Goal: Check status: Check status

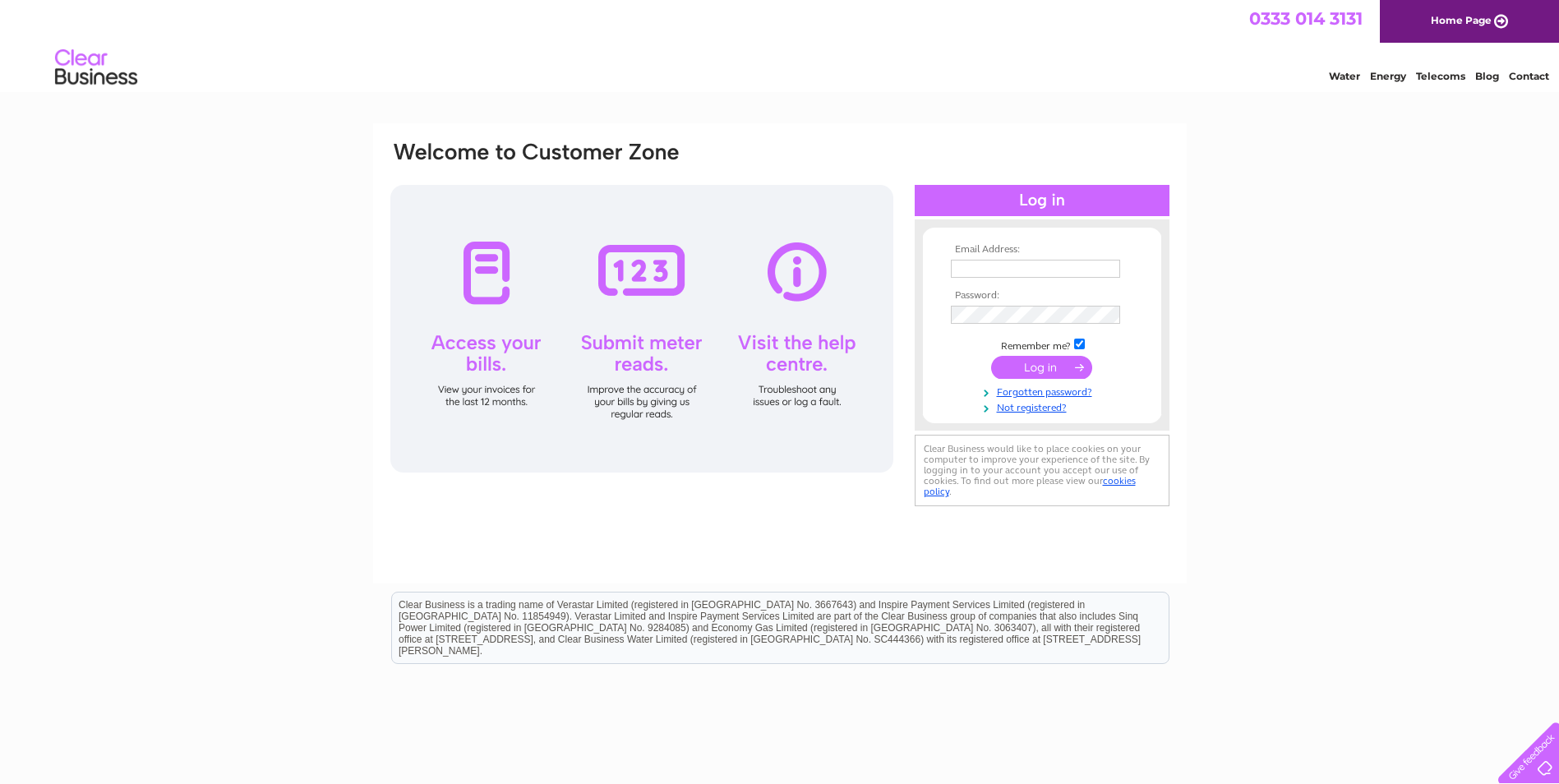
type input "[PERSON_NAME][EMAIL_ADDRESS][DOMAIN_NAME]"
click at [1034, 367] on input "submit" at bounding box center [1042, 367] width 101 height 23
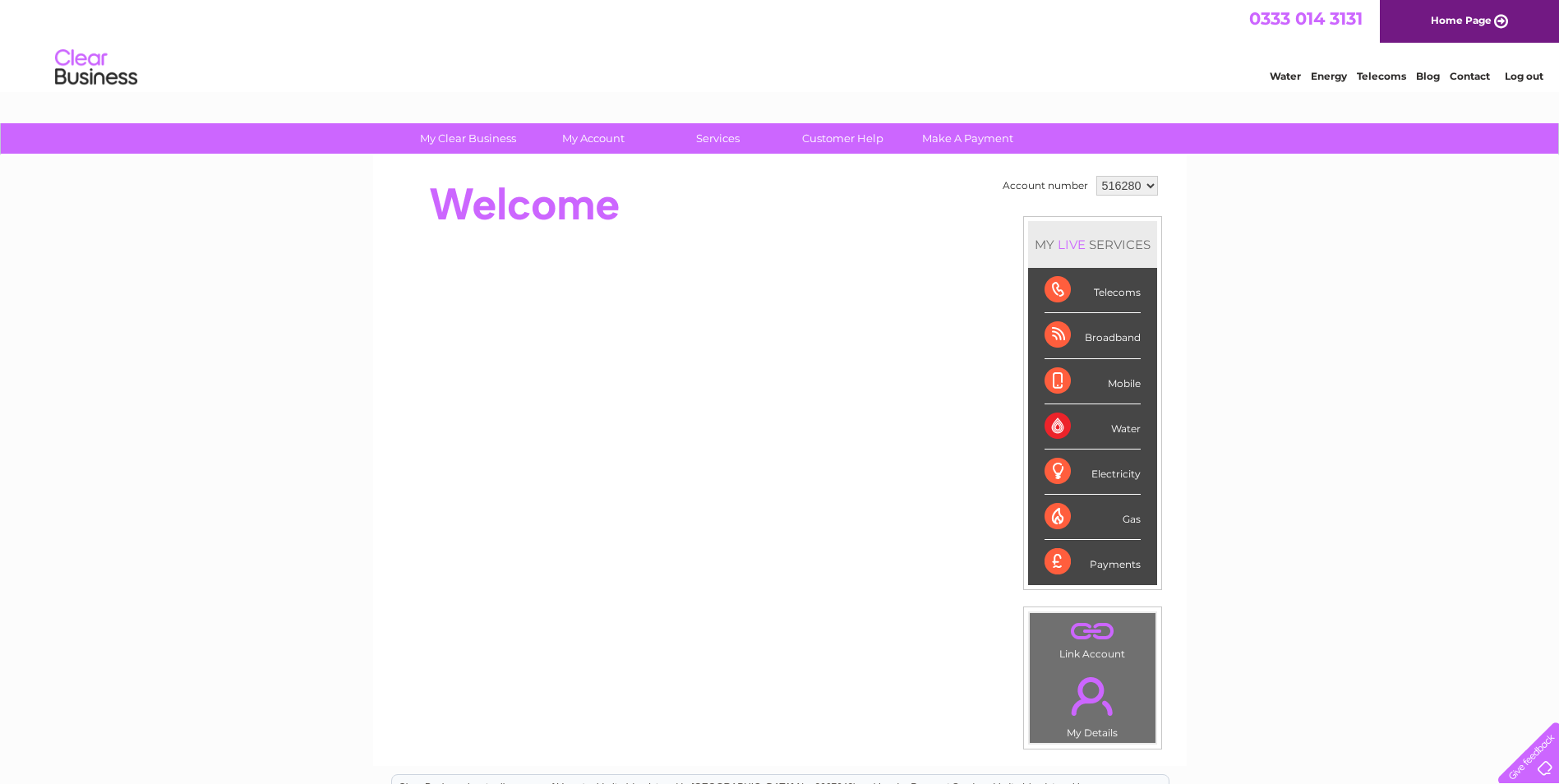
click at [1076, 476] on div "Electricity" at bounding box center [1093, 471] width 97 height 45
click at [1108, 474] on div "Electricity" at bounding box center [1093, 471] width 97 height 45
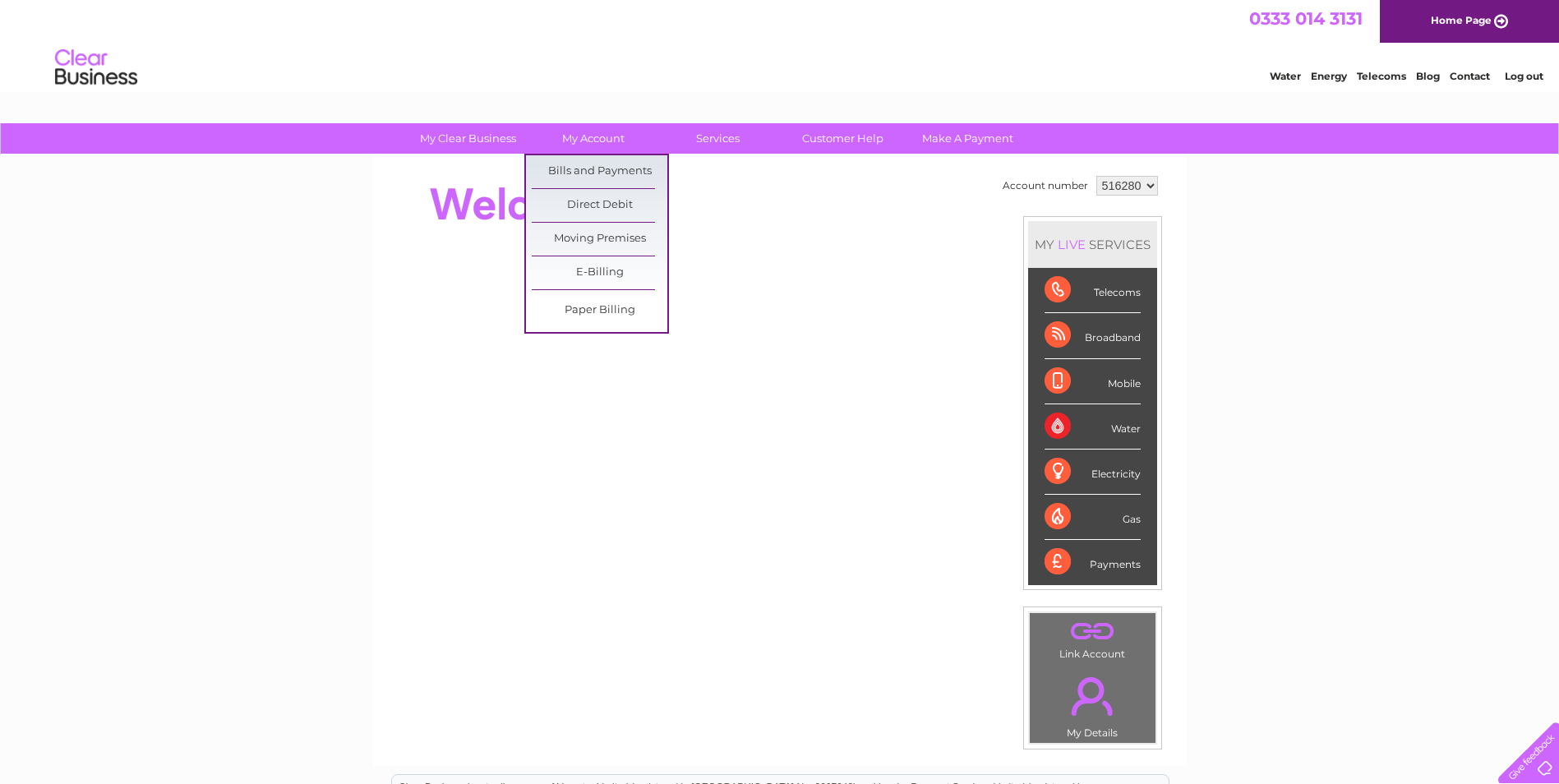
click at [591, 170] on link "Bills and Payments" at bounding box center [599, 172] width 136 height 33
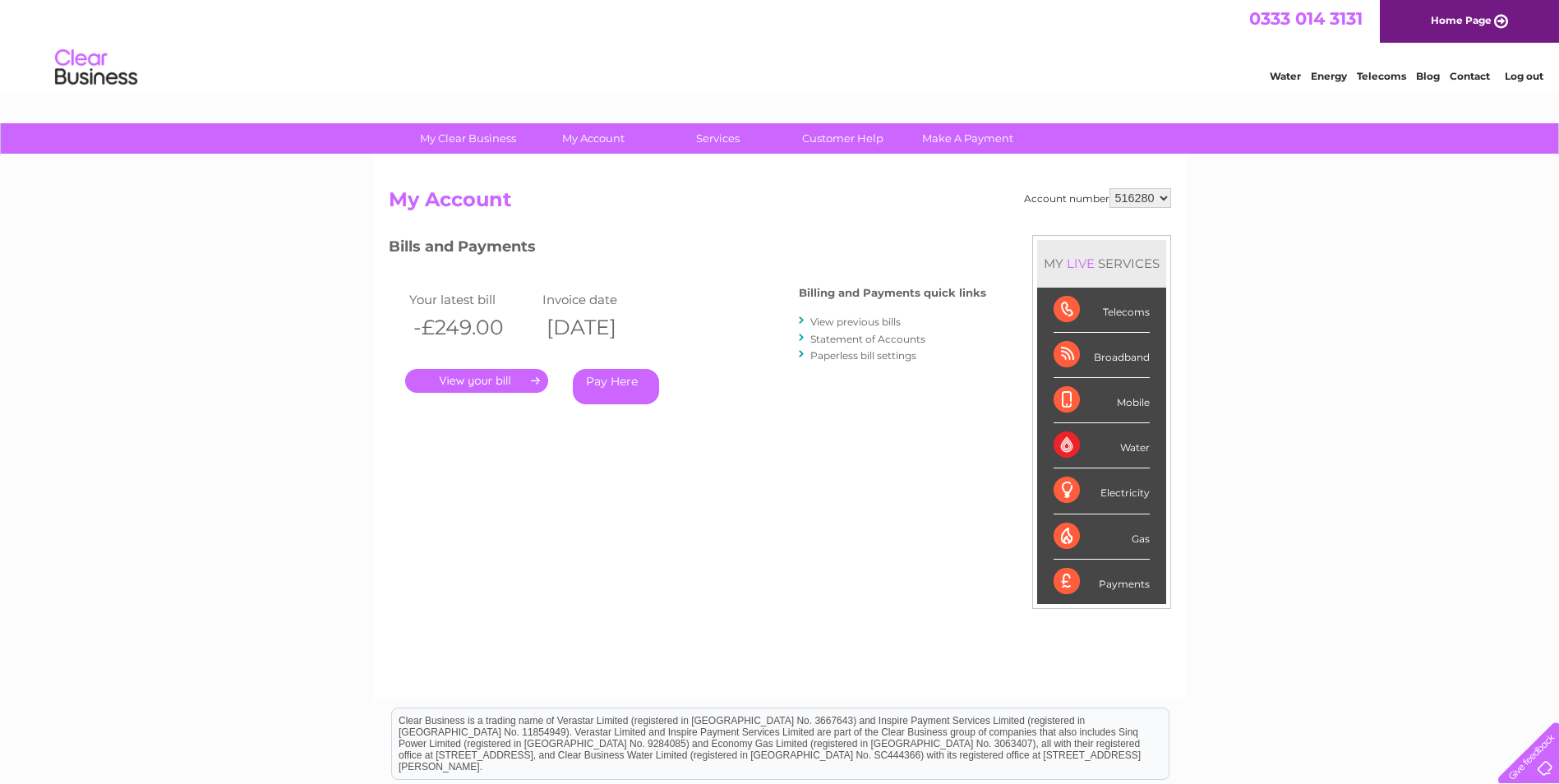
click at [1151, 201] on select "516280 910477" at bounding box center [1141, 198] width 62 height 20
select select "910477"
click at [1110, 188] on select "516280 910477" at bounding box center [1141, 198] width 62 height 20
click at [457, 380] on link "." at bounding box center [477, 381] width 143 height 24
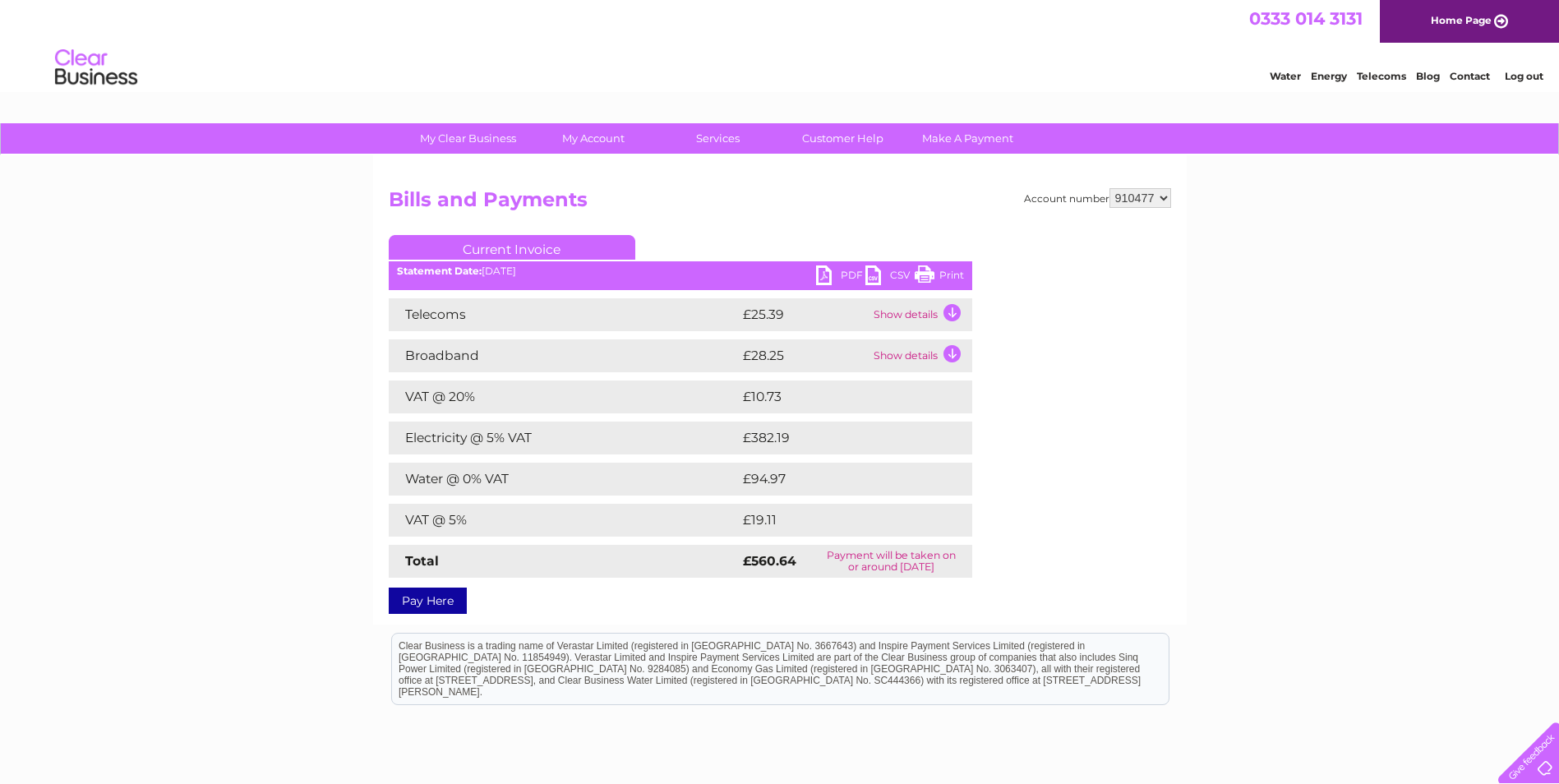
click at [955, 313] on td "Show details" at bounding box center [921, 315] width 103 height 33
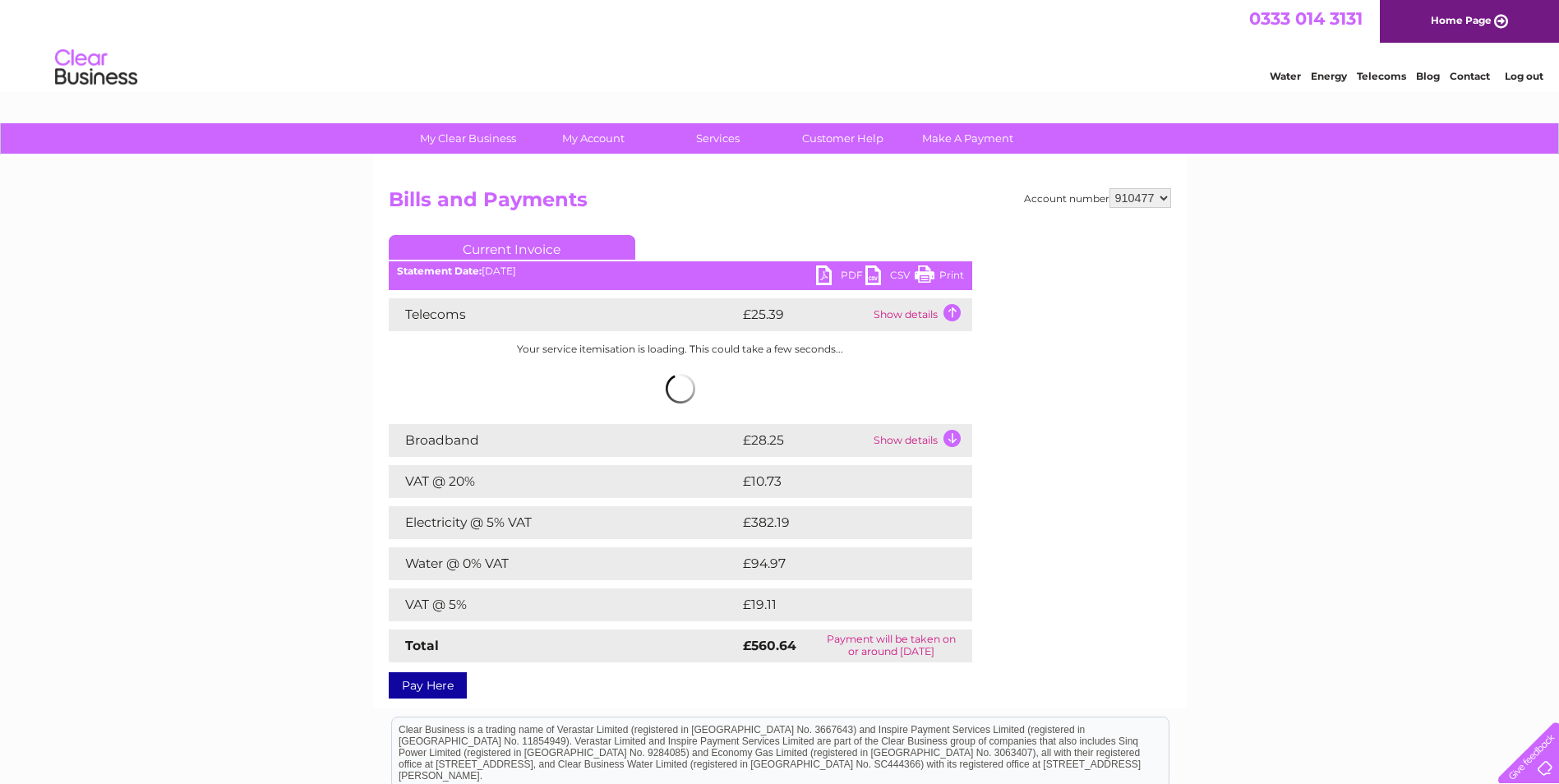
click at [952, 436] on td "Show details" at bounding box center [921, 441] width 103 height 33
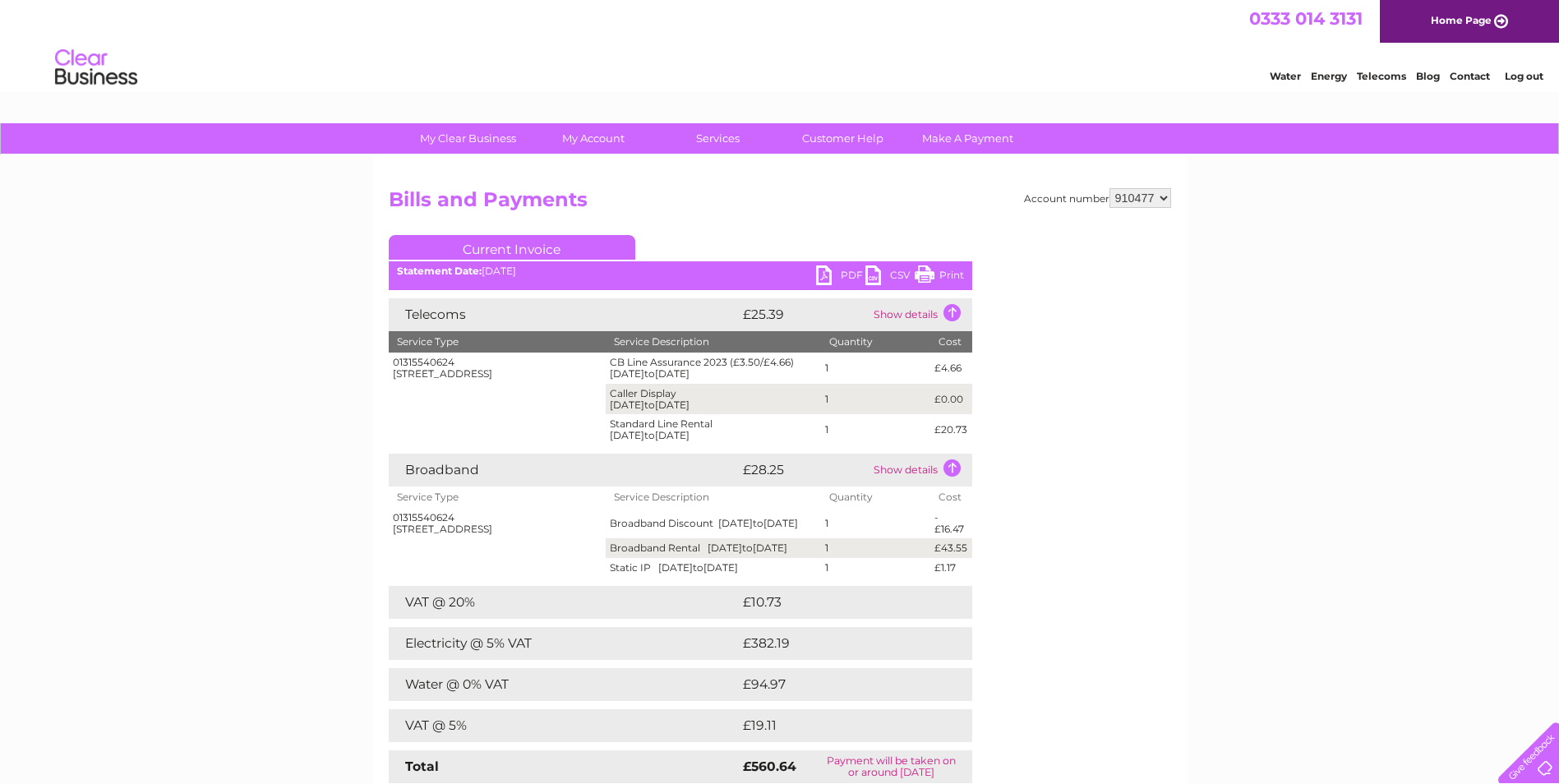
click at [844, 274] on link "PDF" at bounding box center [840, 277] width 49 height 24
